Goal: Task Accomplishment & Management: Manage account settings

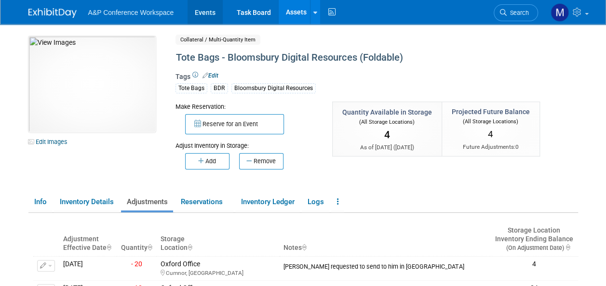
click at [204, 12] on link "Events" at bounding box center [204, 12] width 35 height 24
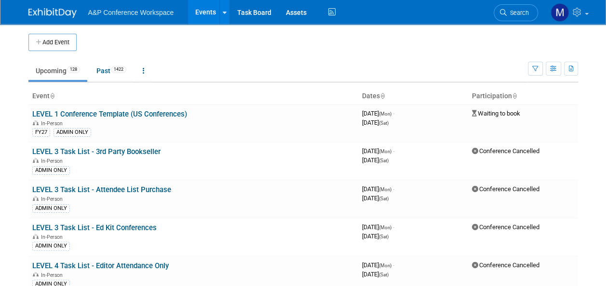
click at [520, 12] on span "Search" at bounding box center [517, 12] width 22 height 7
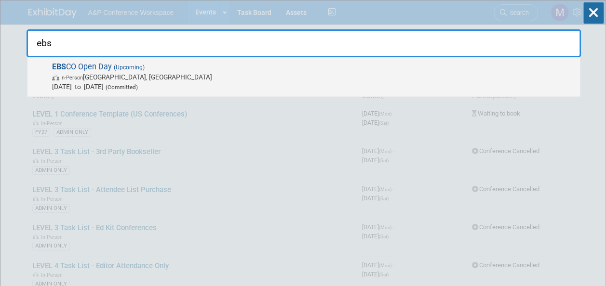
type input "ebs"
click at [104, 66] on span "EBS CO Open Day (Upcoming) In-Person [GEOGRAPHIC_DATA], [GEOGRAPHIC_DATA] [DATE…" at bounding box center [312, 76] width 526 height 29
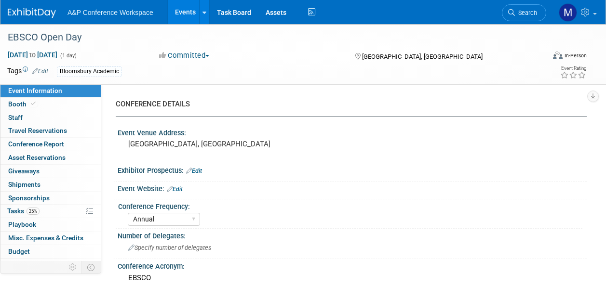
select select "Annual"
select select "Level 2"
select select "In-Person Booth"
select select "Libraries"
select select "Bloomsbury Academic"
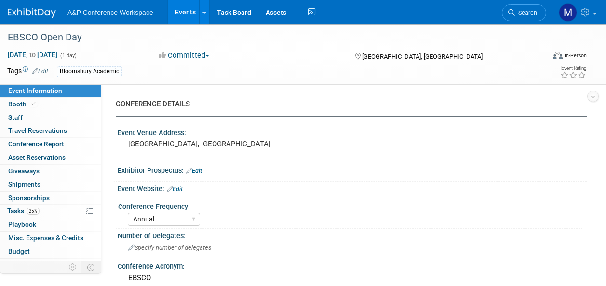
select select "Matt Hambridge"
select select "Laura Montgomery"
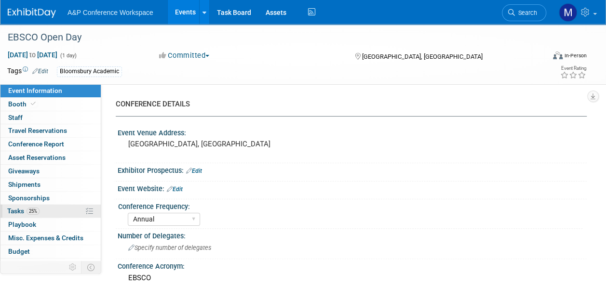
click at [51, 209] on link "25% Tasks 25%" at bounding box center [50, 211] width 100 height 13
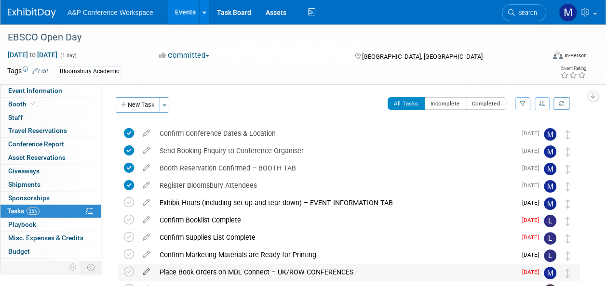
click at [145, 273] on icon at bounding box center [146, 270] width 17 height 12
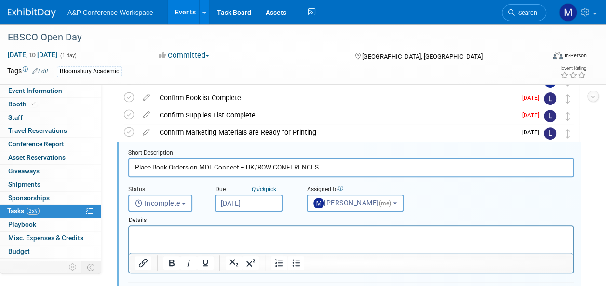
click at [260, 206] on input "Oct 14, 2025" at bounding box center [248, 203] width 67 height 17
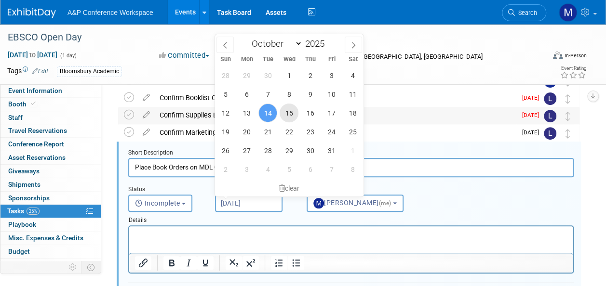
click at [292, 114] on span "15" at bounding box center [288, 113] width 19 height 19
type input "Oct 15, 2025"
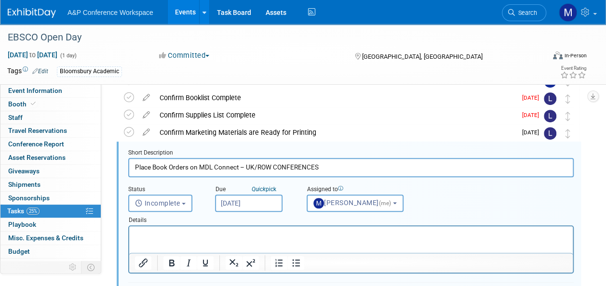
click at [245, 234] on p "Rich Text Area. Press ALT-0 for help." at bounding box center [351, 234] width 432 height 9
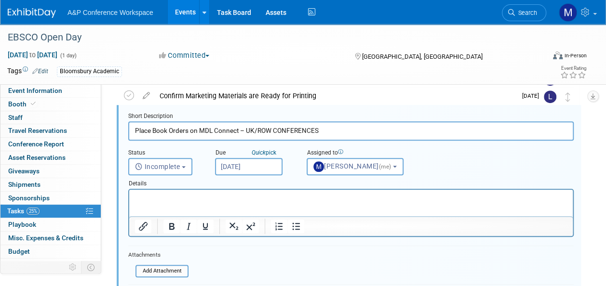
scroll to position [219, 0]
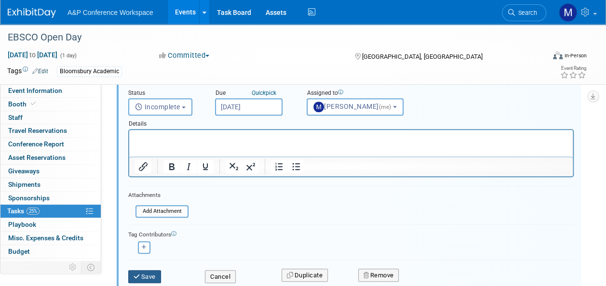
click at [141, 273] on button "Save" at bounding box center [144, 276] width 33 height 13
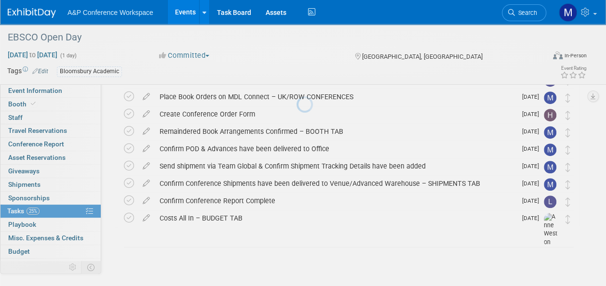
scroll to position [175, 0]
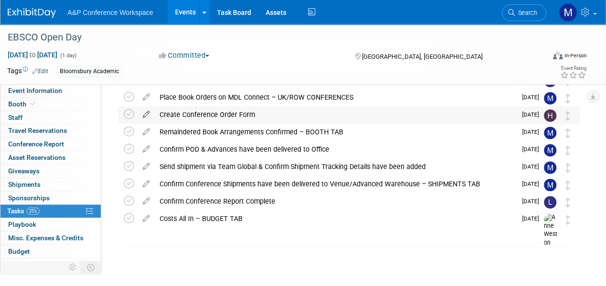
click at [148, 114] on icon at bounding box center [146, 112] width 17 height 12
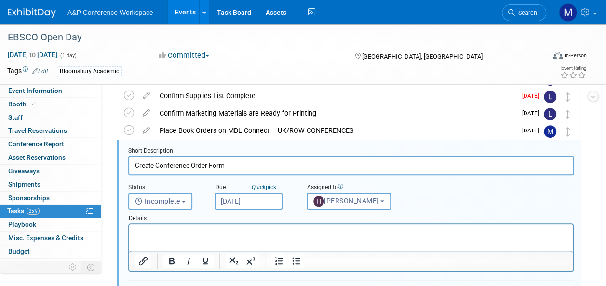
scroll to position [140, 0]
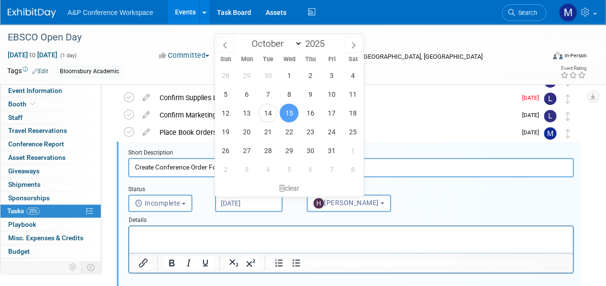
click at [231, 203] on input "Oct 15, 2025" at bounding box center [248, 203] width 67 height 17
click at [310, 117] on span "16" at bounding box center [310, 113] width 19 height 19
type input "Oct 16, 2025"
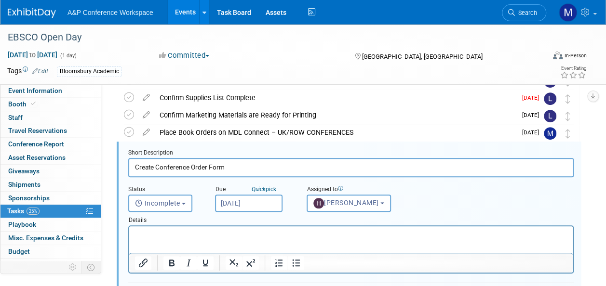
click at [260, 227] on html at bounding box center [350, 232] width 443 height 13
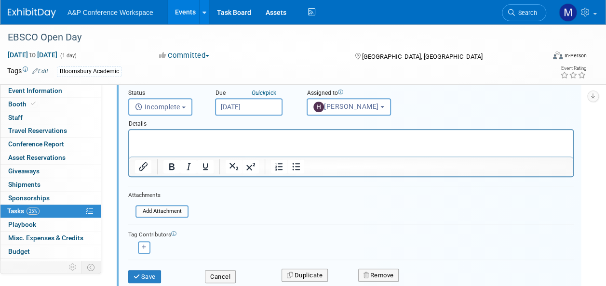
scroll to position [236, 0]
click at [147, 273] on button "Save" at bounding box center [144, 276] width 33 height 13
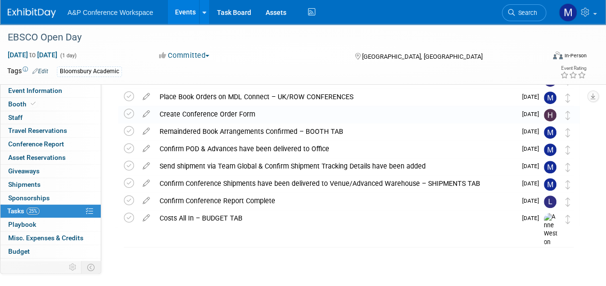
scroll to position [175, 0]
click at [70, 93] on link "Event Information" at bounding box center [50, 90] width 100 height 13
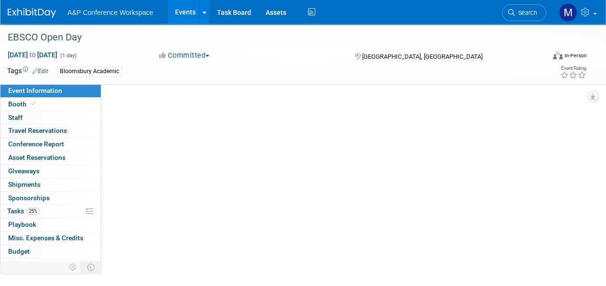
select select "Annual"
select select "Level 2"
select select "In-Person Booth"
select select "Libraries"
select select "Bloomsbury Academic"
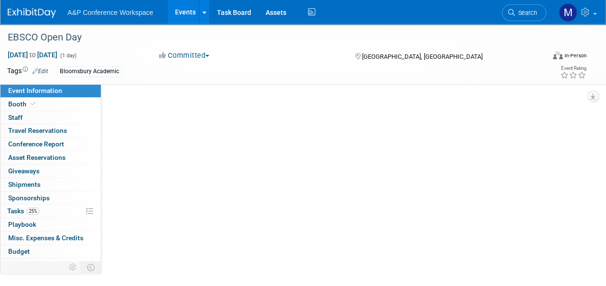
select select "Matt Hambridge"
select select "Laura Montgomery"
